Goal: Task Accomplishment & Management: Complete application form

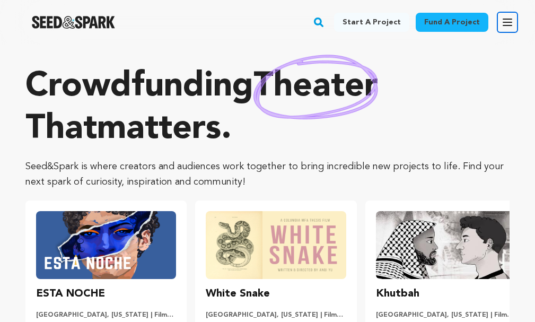
click at [505, 17] on icon "button" at bounding box center [507, 22] width 13 height 13
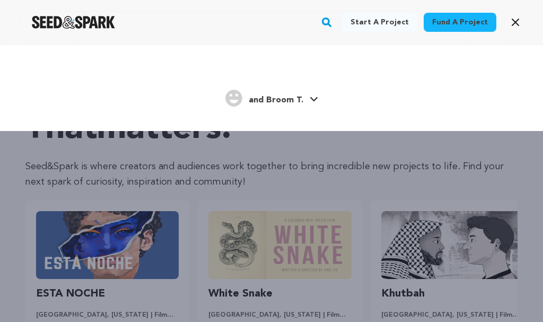
click at [505, 17] on div "Fund a project Start a project Search" at bounding box center [263, 22] width 526 height 28
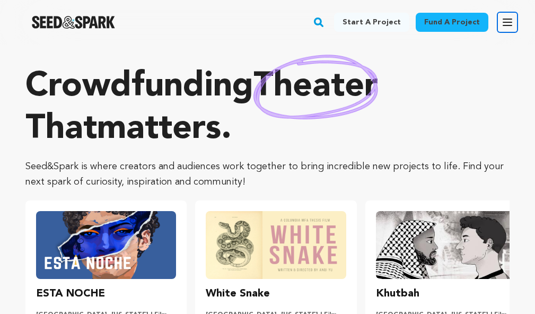
click at [505, 17] on icon "button" at bounding box center [507, 22] width 13 height 13
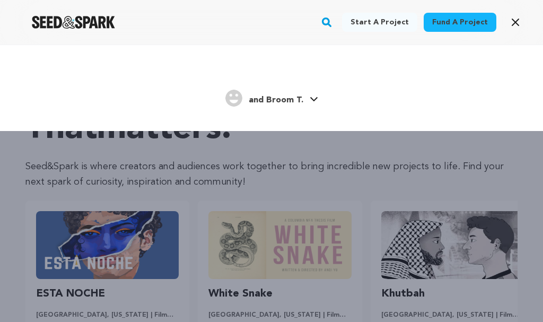
click at [316, 102] on link "and Broom T. and Broom T." at bounding box center [272, 97] width 93 height 19
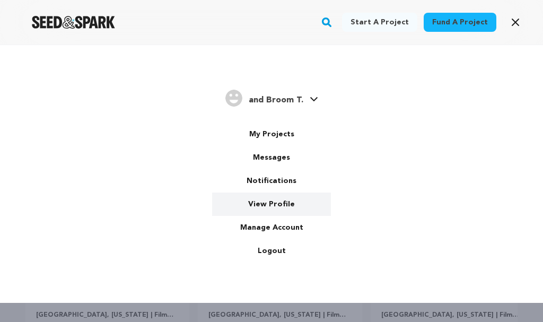
click at [280, 200] on link "View Profile" at bounding box center [271, 204] width 119 height 23
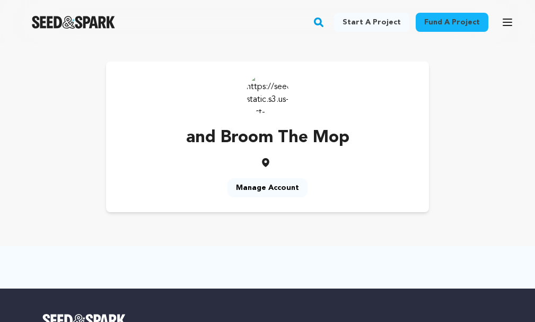
click at [386, 20] on link "Start a project" at bounding box center [371, 22] width 75 height 19
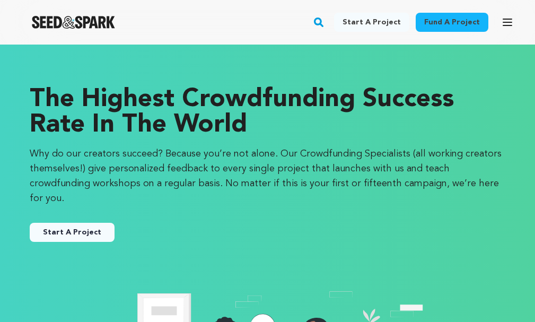
click at [88, 223] on button "Start A Project" at bounding box center [72, 232] width 85 height 19
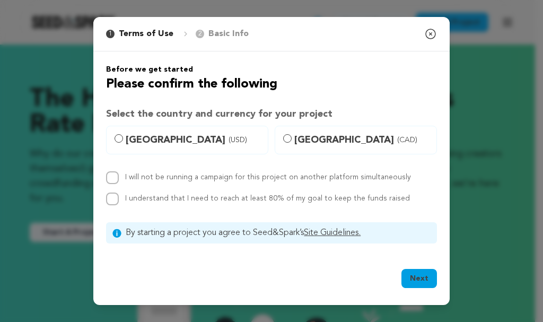
click at [436, 29] on icon "button" at bounding box center [431, 34] width 13 height 13
